Goal: Navigation & Orientation: Find specific page/section

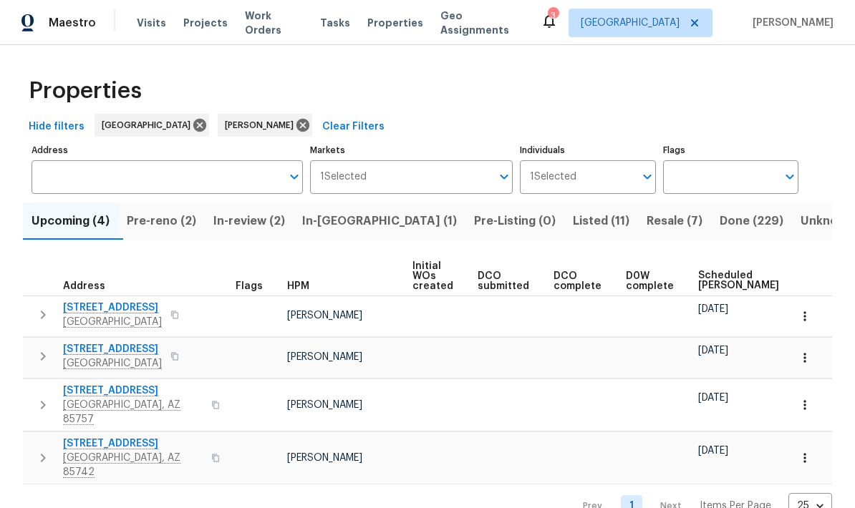
click at [165, 224] on span "Pre-reno (2)" at bounding box center [161, 221] width 69 height 20
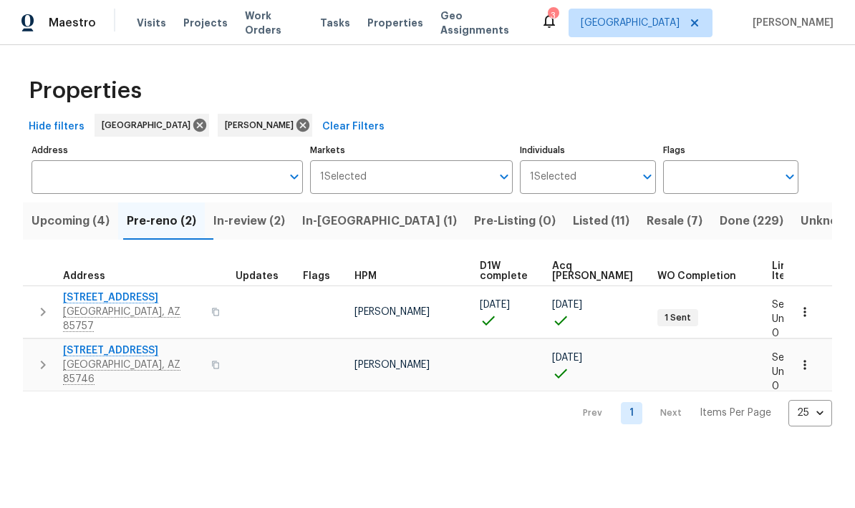
click at [94, 281] on span "Address" at bounding box center [84, 276] width 42 height 10
click at [106, 297] on span "6457 W Smoky Falls Way" at bounding box center [133, 298] width 140 height 14
click at [77, 218] on span "Upcoming (4)" at bounding box center [70, 221] width 78 height 20
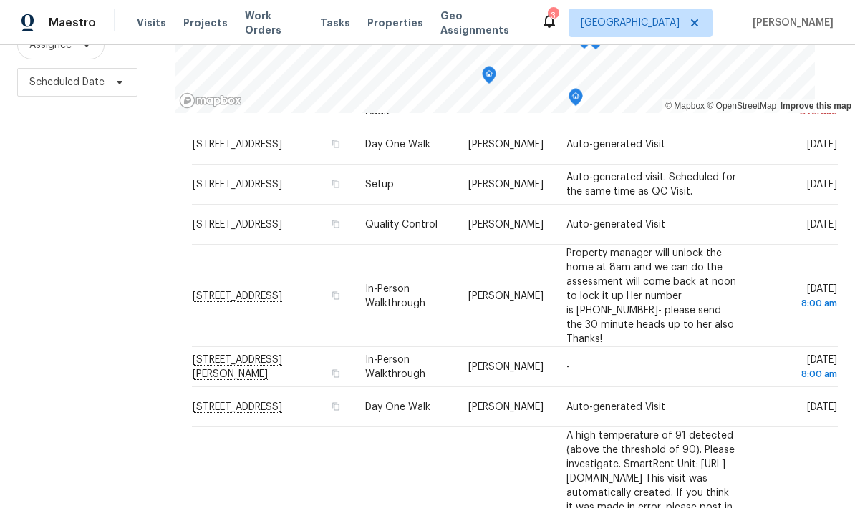
scroll to position [82, 0]
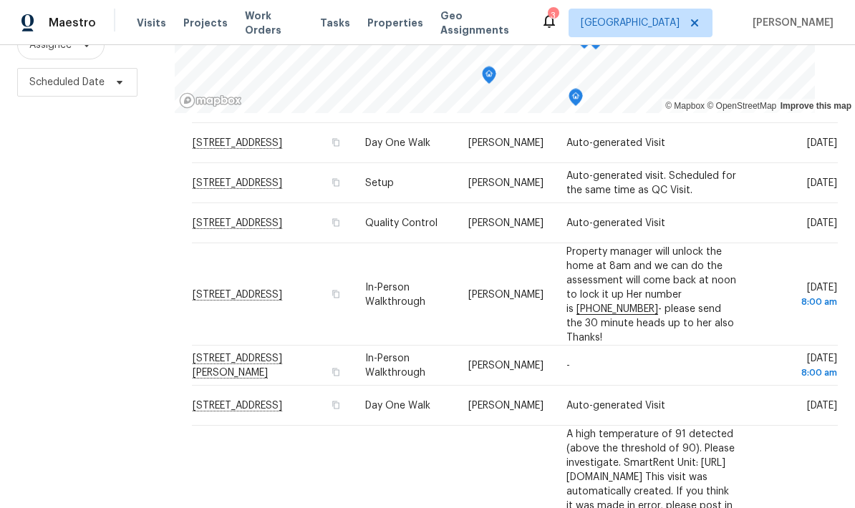
click at [145, 281] on div "Filters Reset ​ Type Assignee Scheduled Date" at bounding box center [87, 208] width 175 height 621
click at [92, 256] on div "Filters Reset ​ Type Assignee Scheduled Date" at bounding box center [87, 208] width 175 height 621
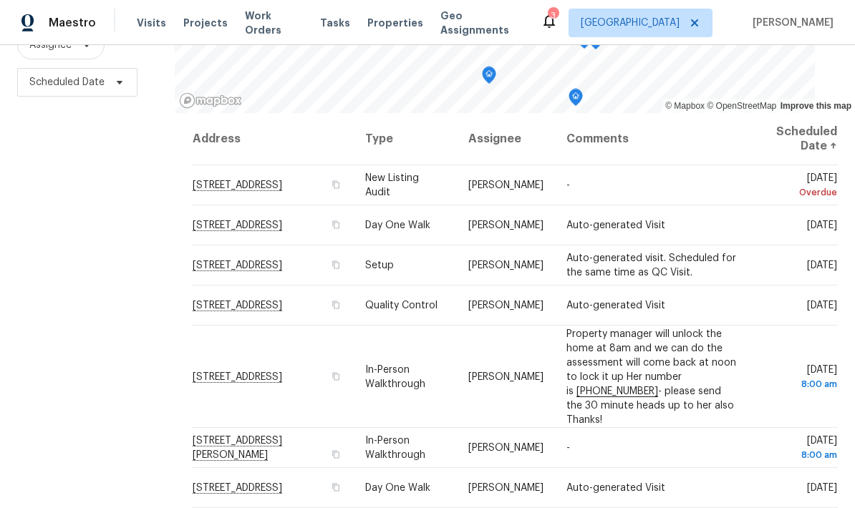
scroll to position [0, 0]
